Goal: Task Accomplishment & Management: Use online tool/utility

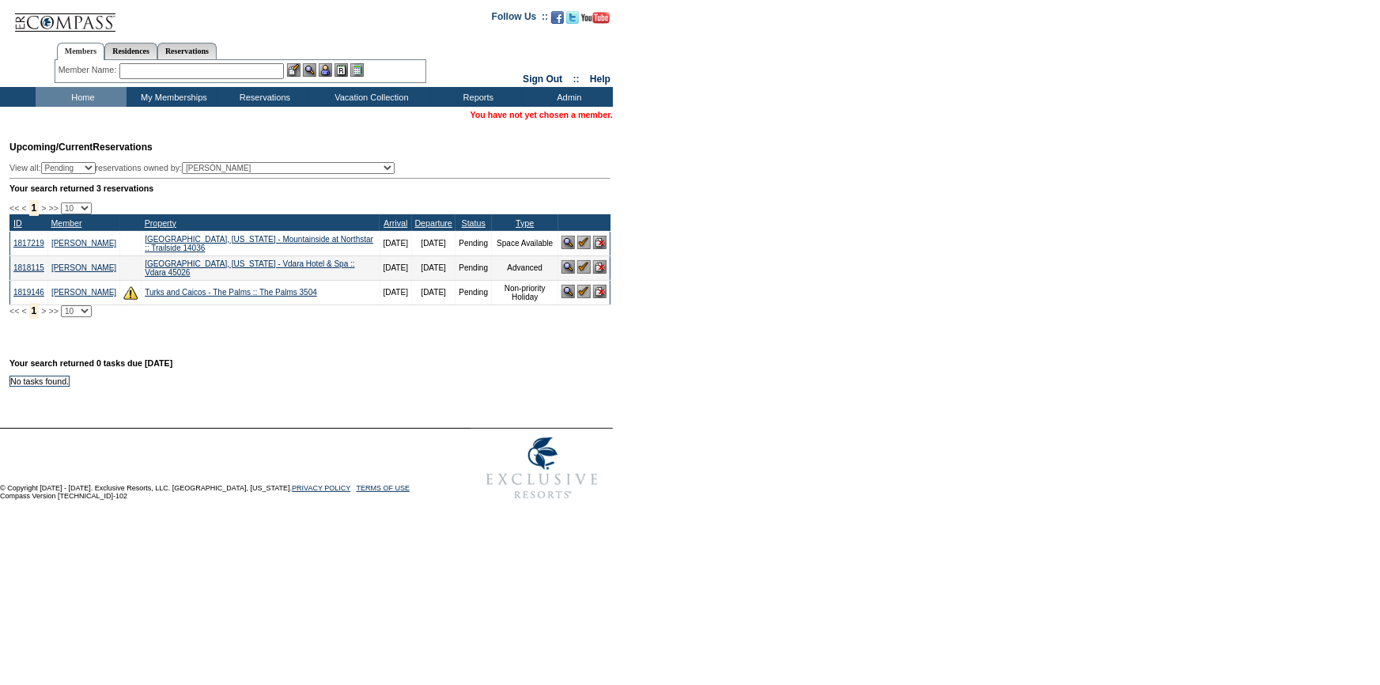
click at [162, 71] on input "text" at bounding box center [201, 71] width 164 height 16
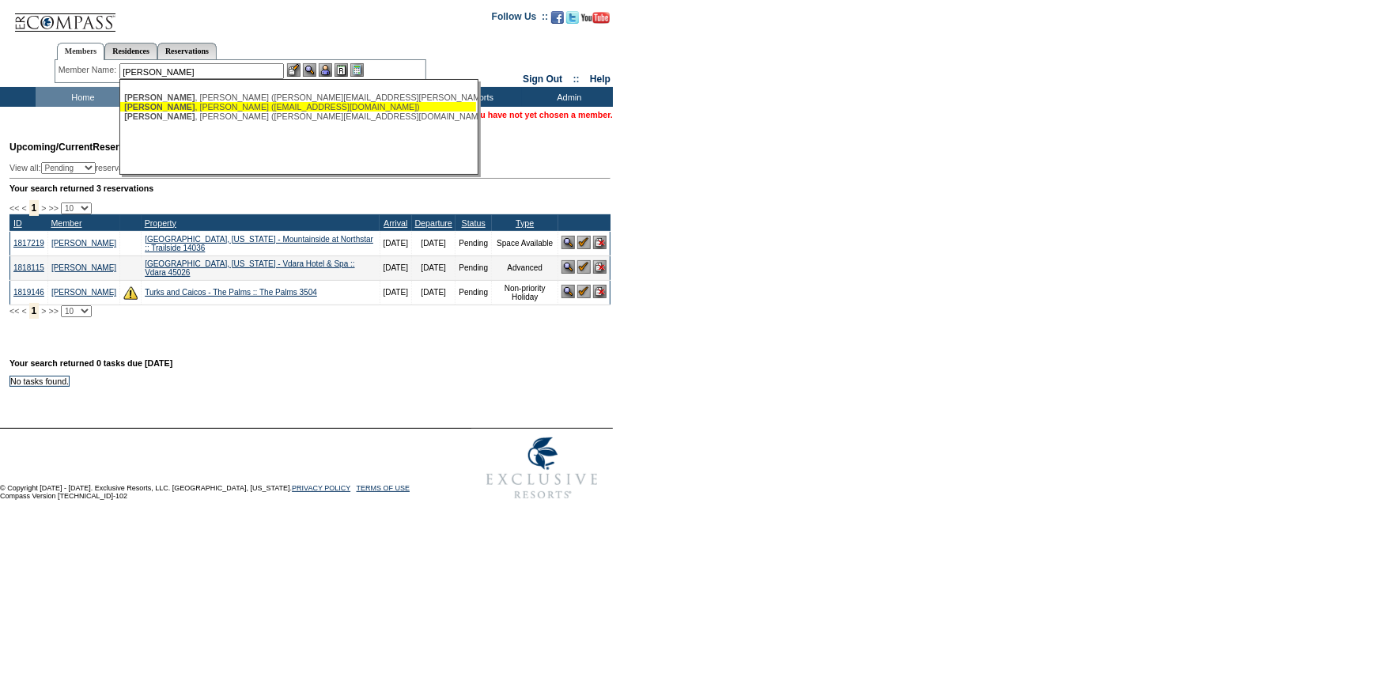
click at [238, 111] on div "Rosenblum , Lori (yale75@gmail.com)" at bounding box center [298, 106] width 348 height 9
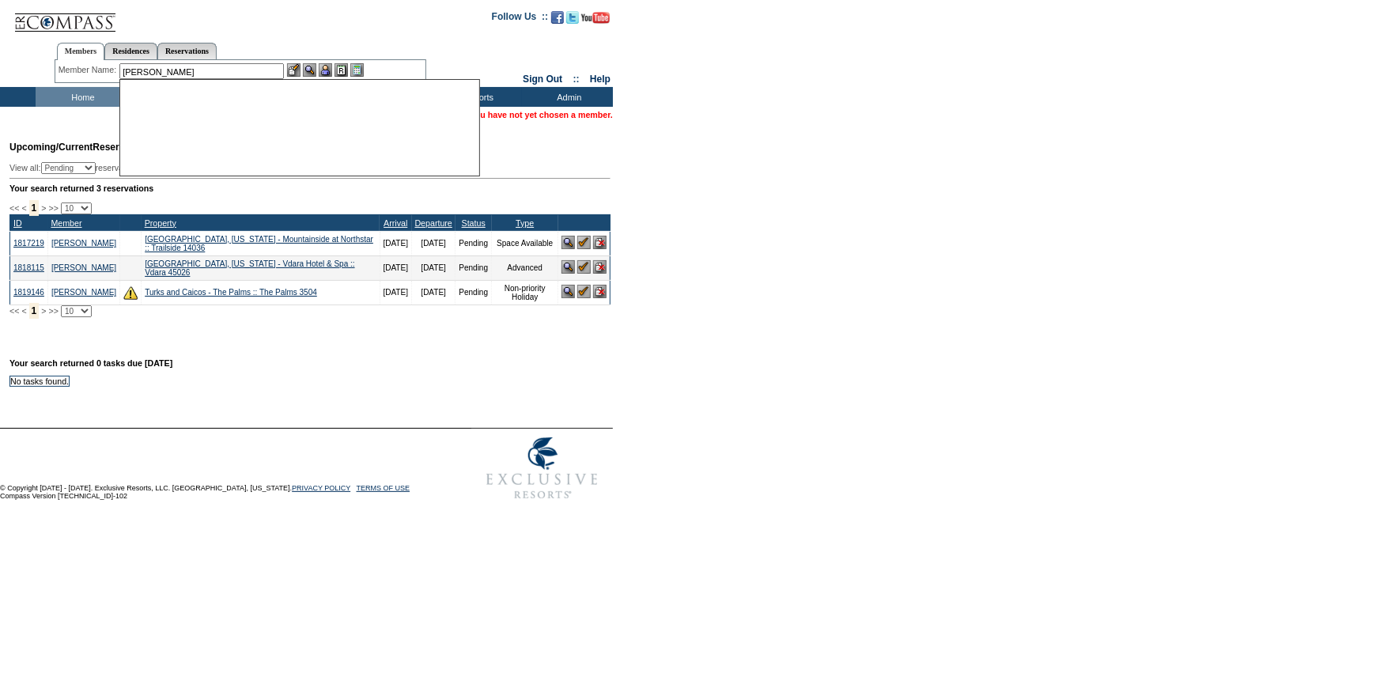
type input "Rosenblum, Lori (yale75@gmail.com)"
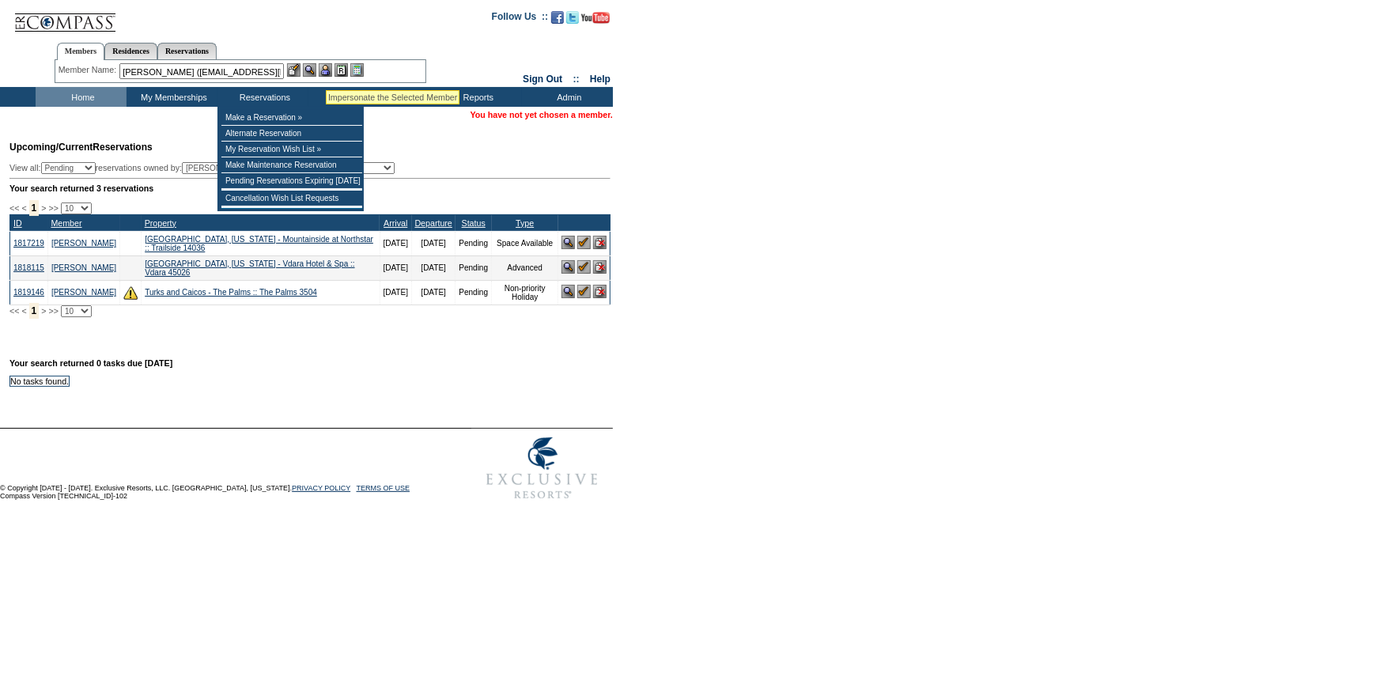
click at [325, 71] on img at bounding box center [325, 69] width 13 height 13
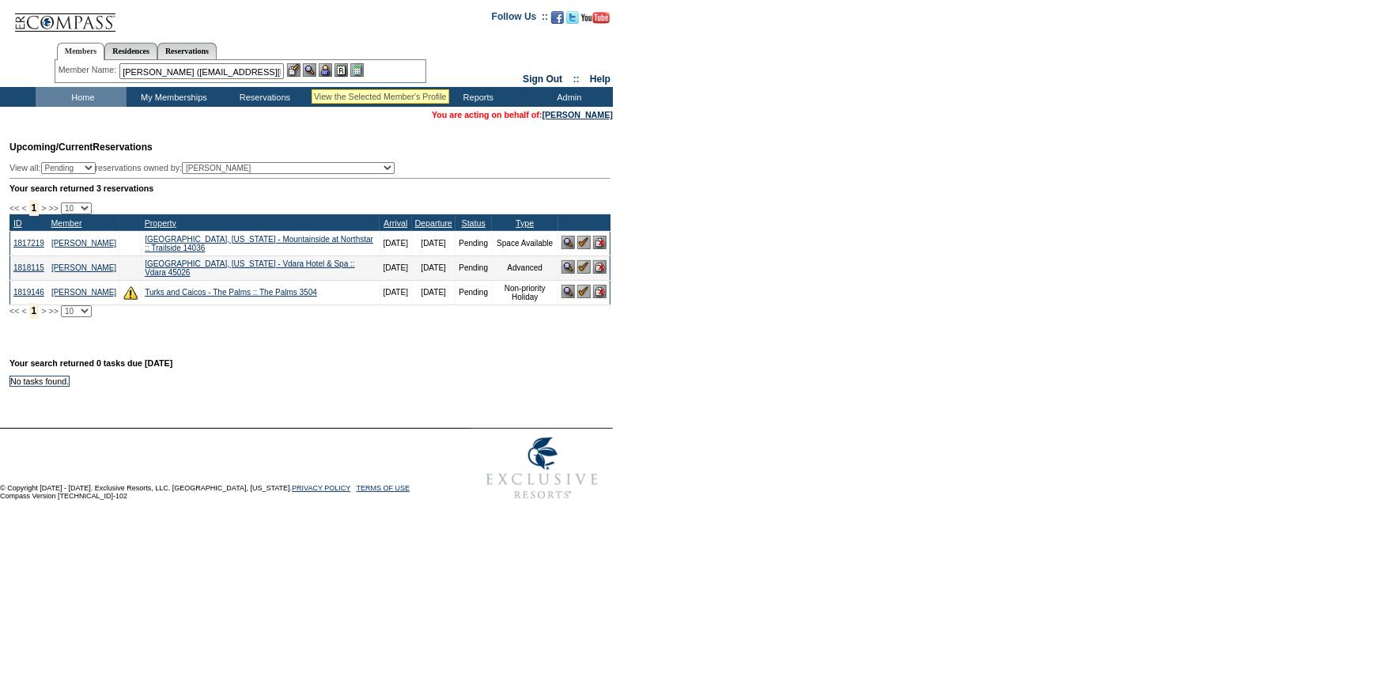
click at [312, 70] on img at bounding box center [309, 69] width 13 height 13
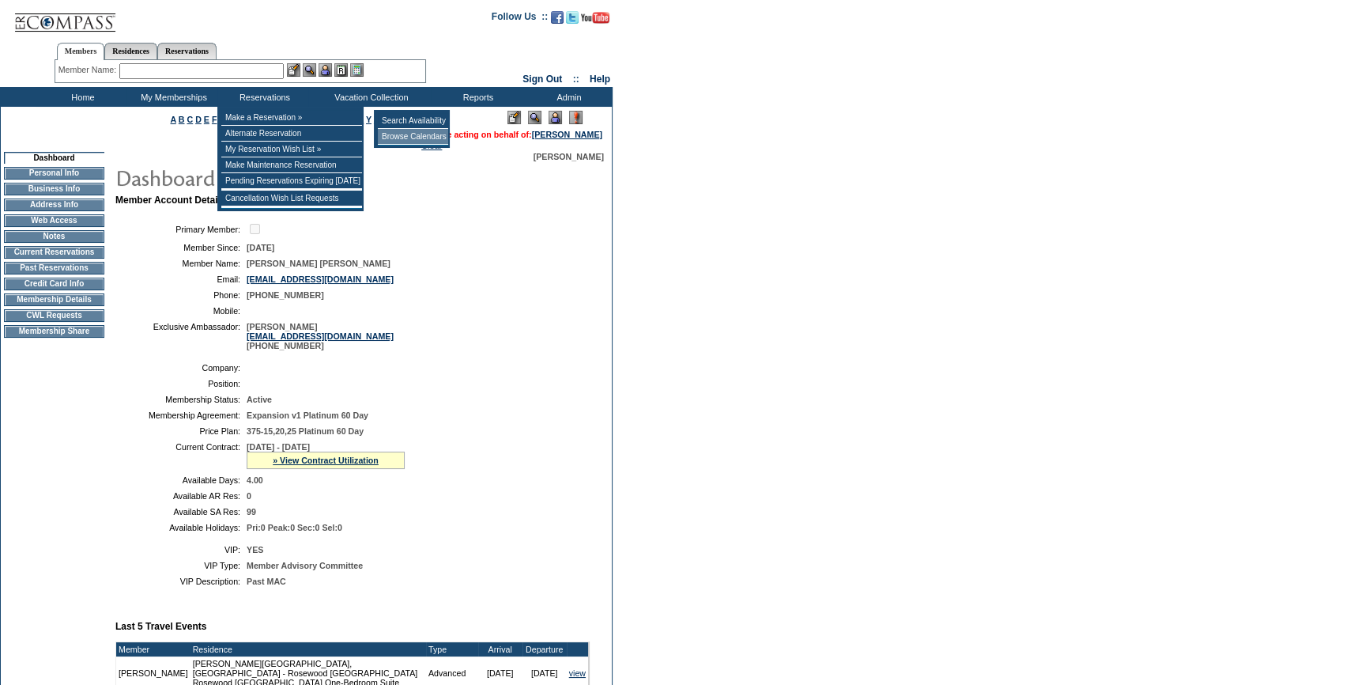
click at [387, 134] on td "Browse Calendars" at bounding box center [413, 137] width 70 height 16
